Goal: Navigation & Orientation: Find specific page/section

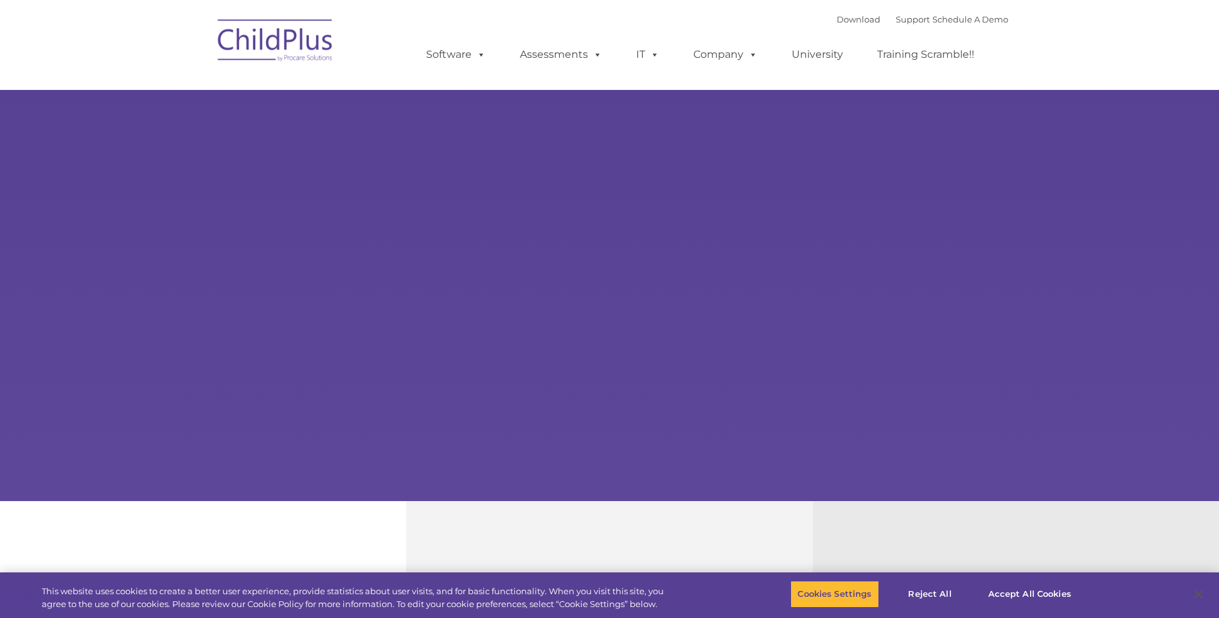
type input ""
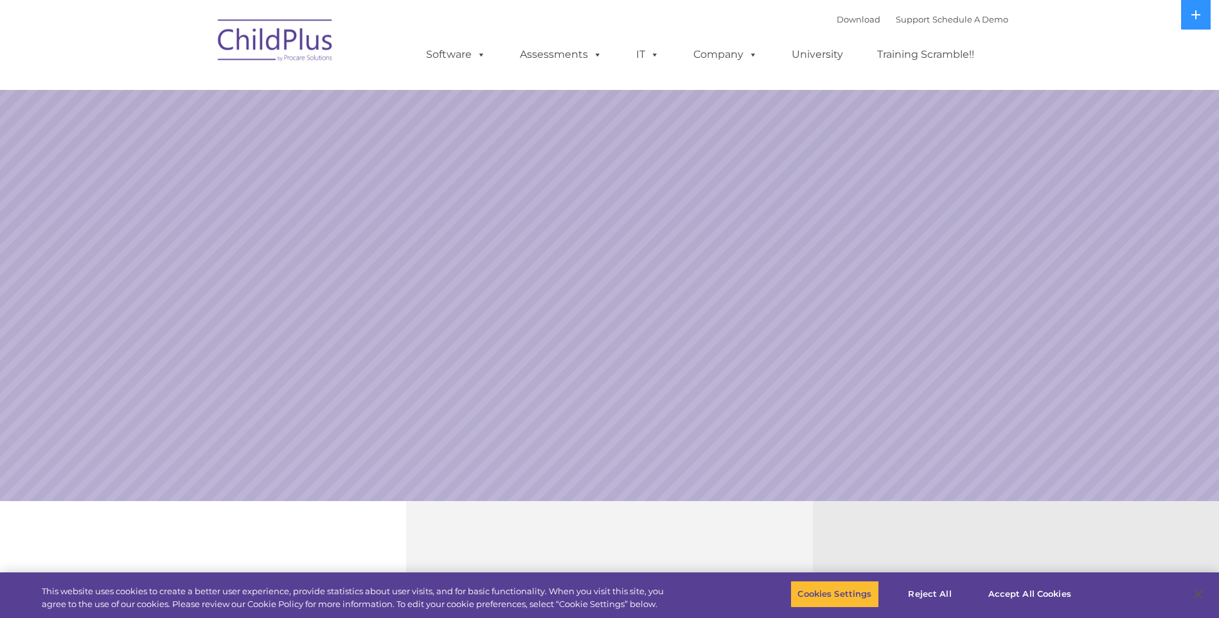
select select "MEDIUM"
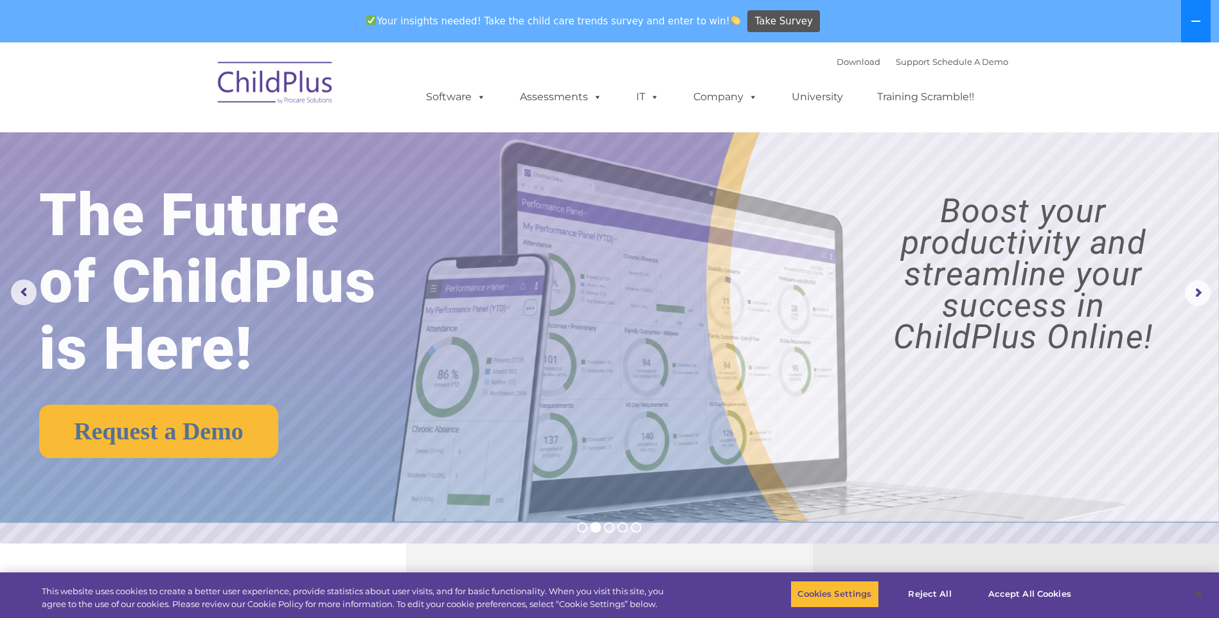
click at [1191, 21] on icon at bounding box center [1196, 21] width 10 height 10
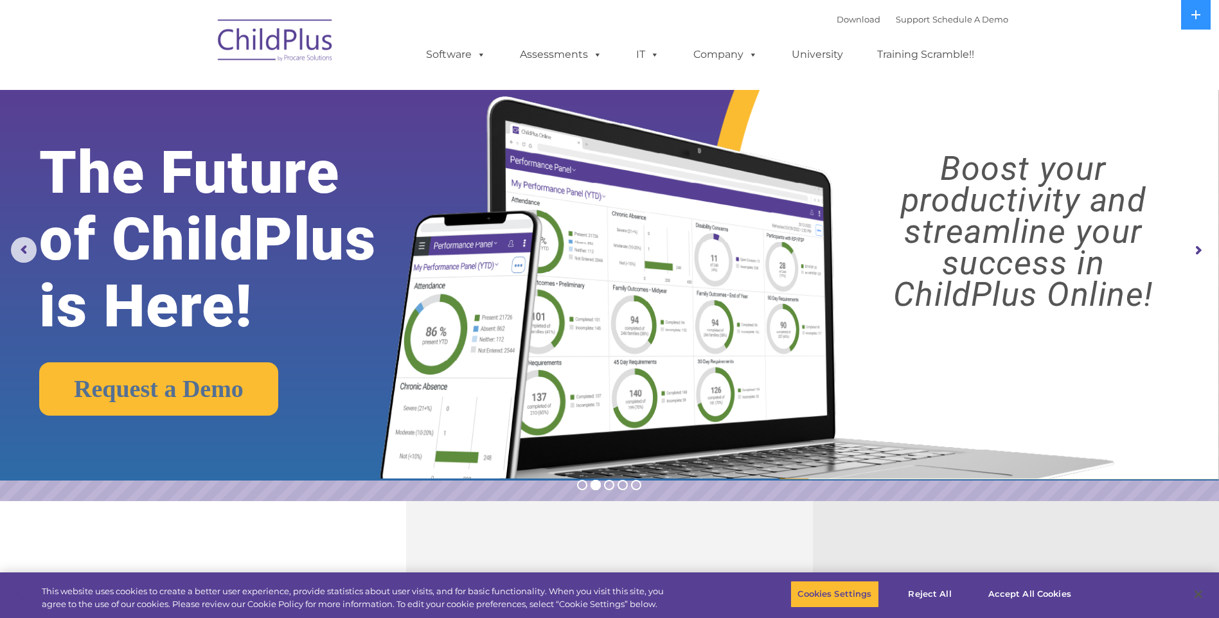
click at [310, 40] on img at bounding box center [275, 42] width 129 height 64
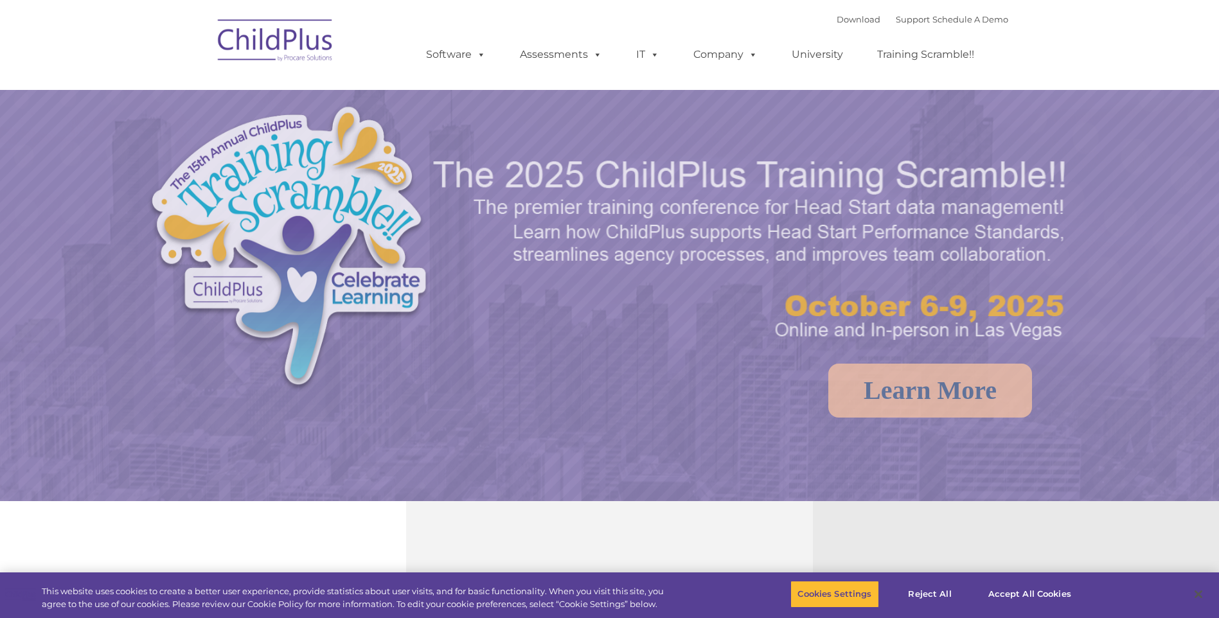
select select "MEDIUM"
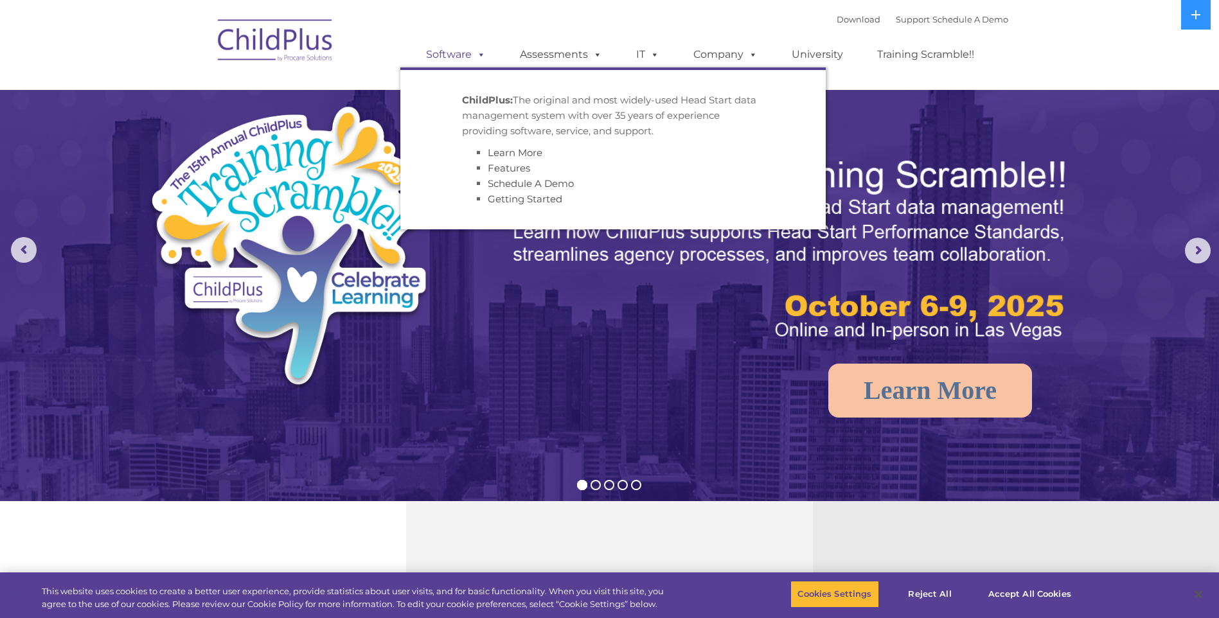
click at [432, 42] on link "Software" at bounding box center [455, 55] width 85 height 26
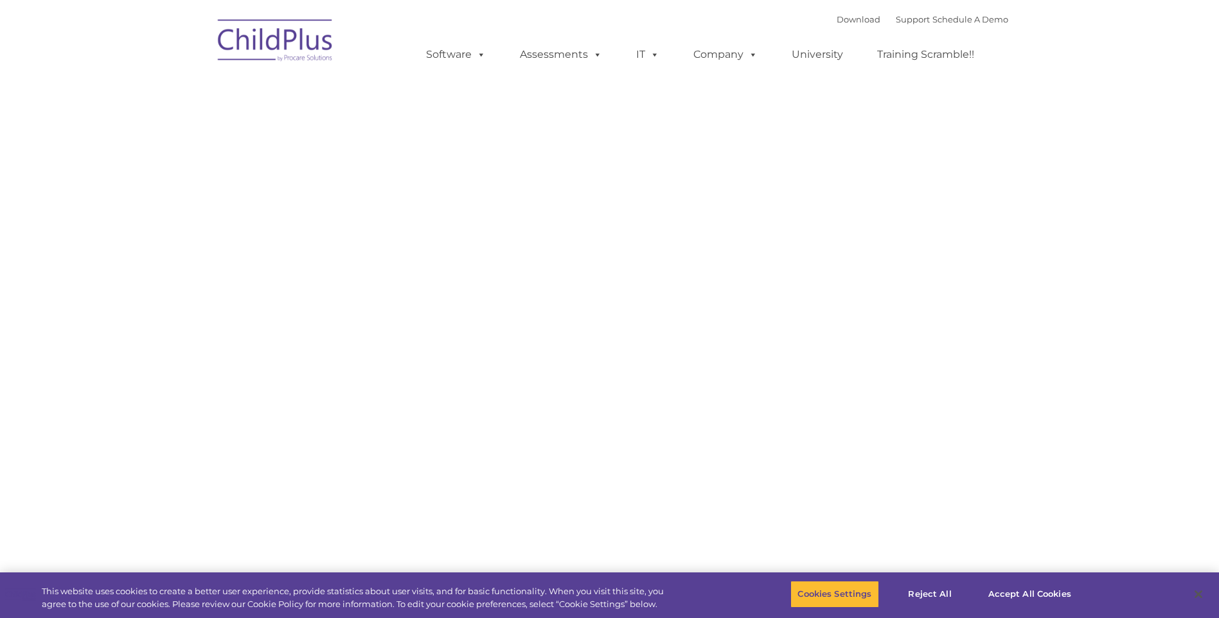
type input ""
